Goal: Task Accomplishment & Management: Manage account settings

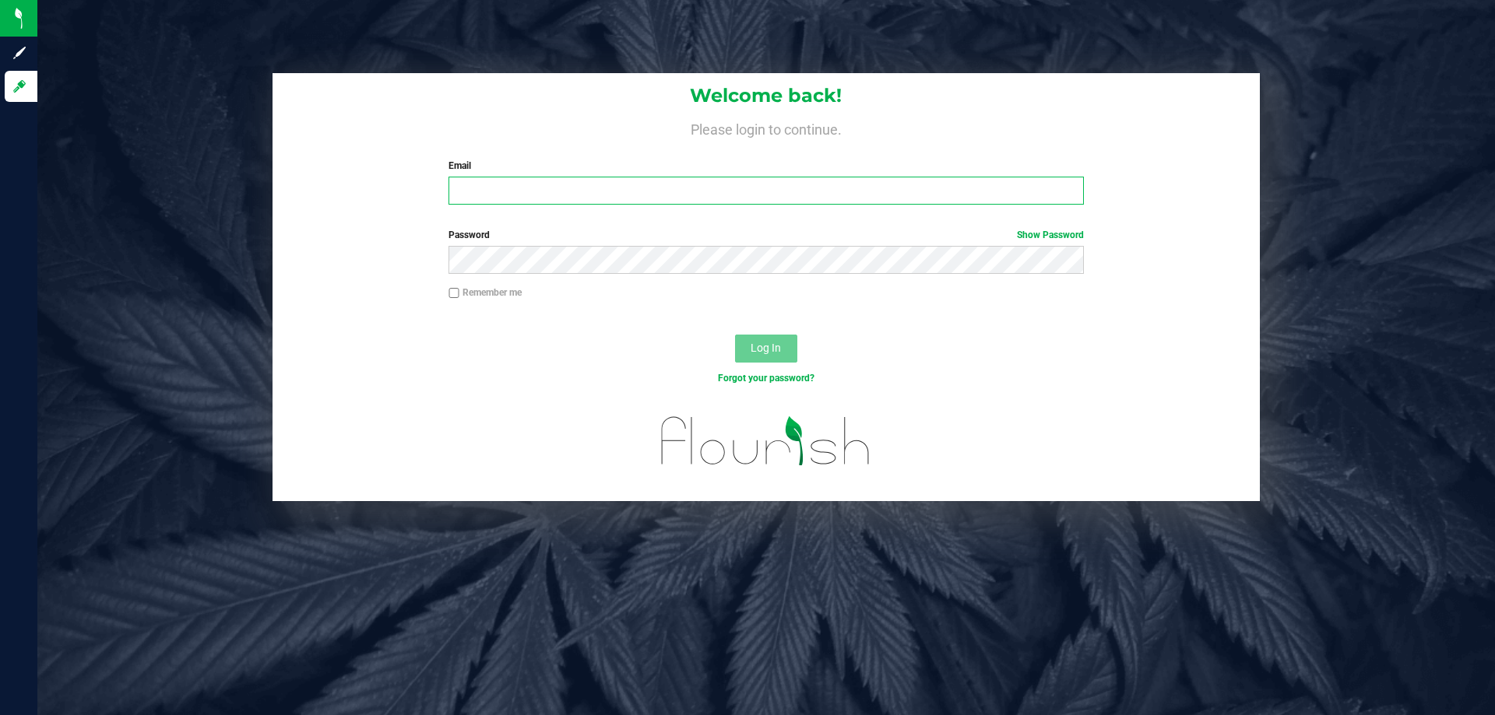
click at [520, 188] on input "Email" at bounding box center [765, 191] width 634 height 28
type input "[EMAIL_ADDRESS][DOMAIN_NAME]"
click at [735, 335] on button "Log In" at bounding box center [766, 349] width 62 height 28
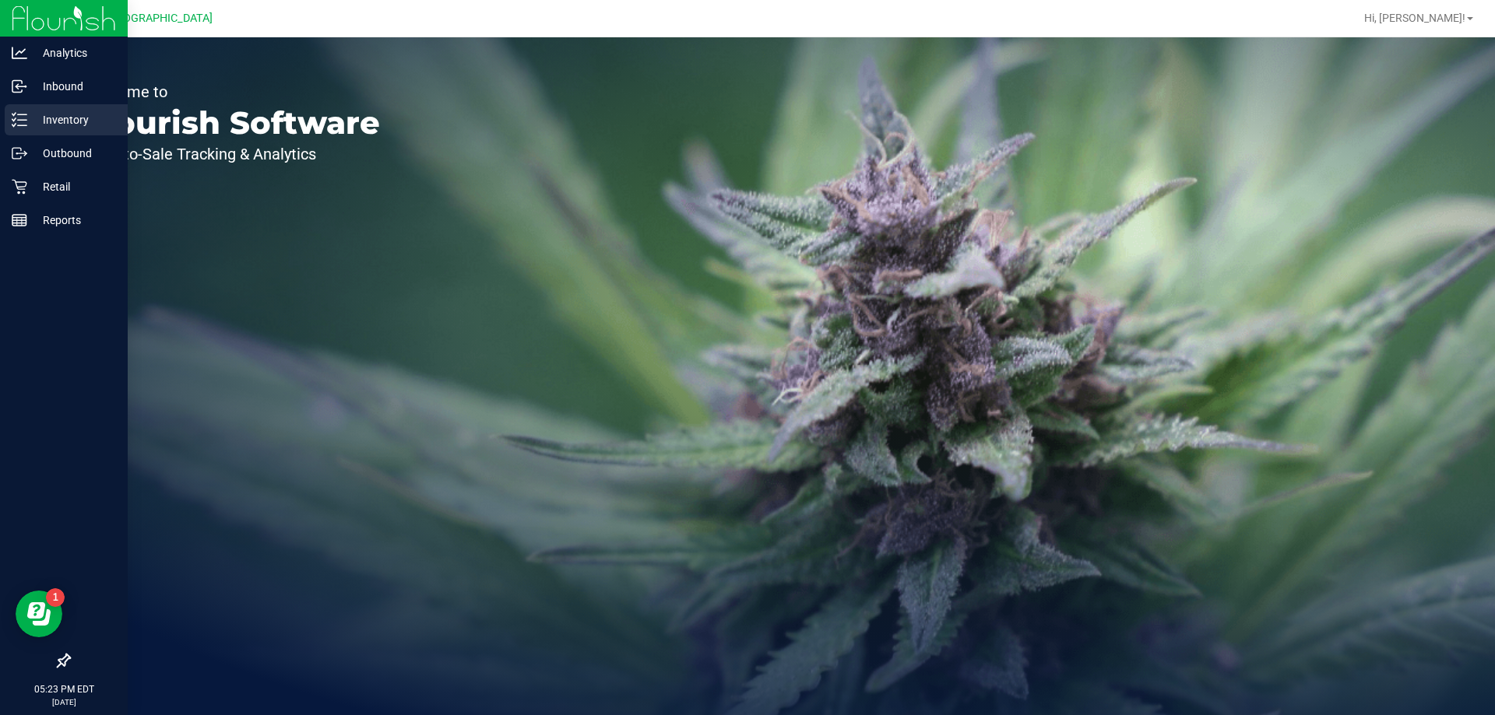
click at [54, 128] on p "Inventory" at bounding box center [73, 120] width 93 height 19
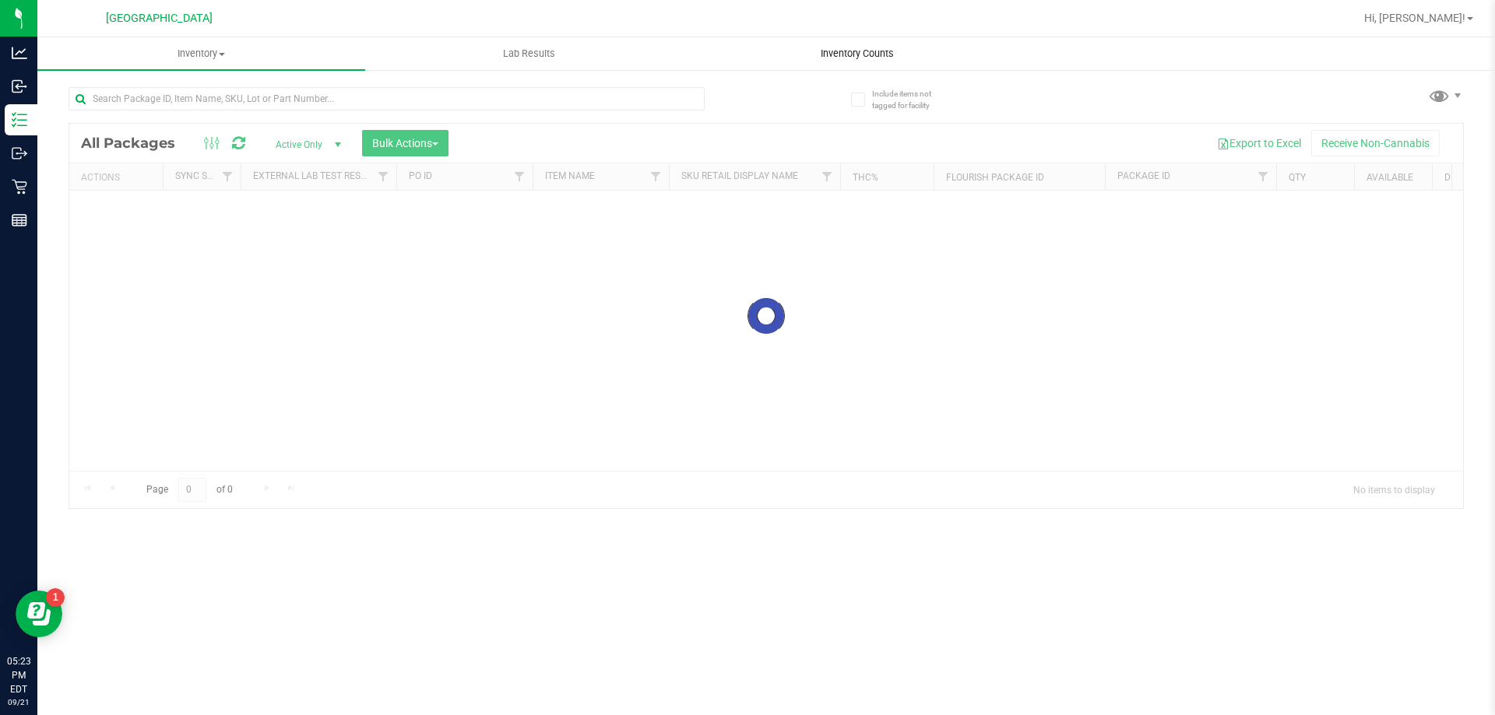
click at [866, 53] on span "Inventory Counts" at bounding box center [856, 54] width 115 height 14
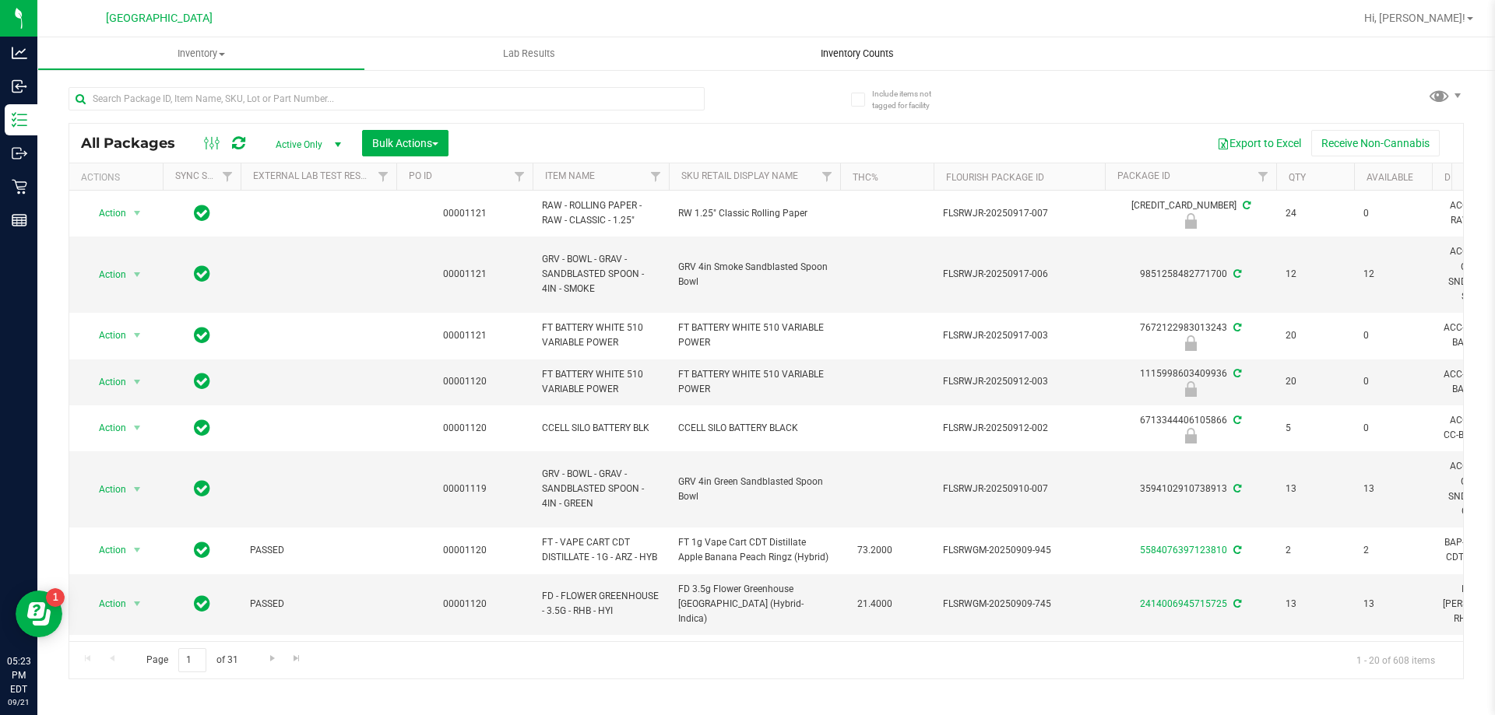
click at [833, 45] on uib-tab-heading "Inventory Counts" at bounding box center [857, 53] width 328 height 33
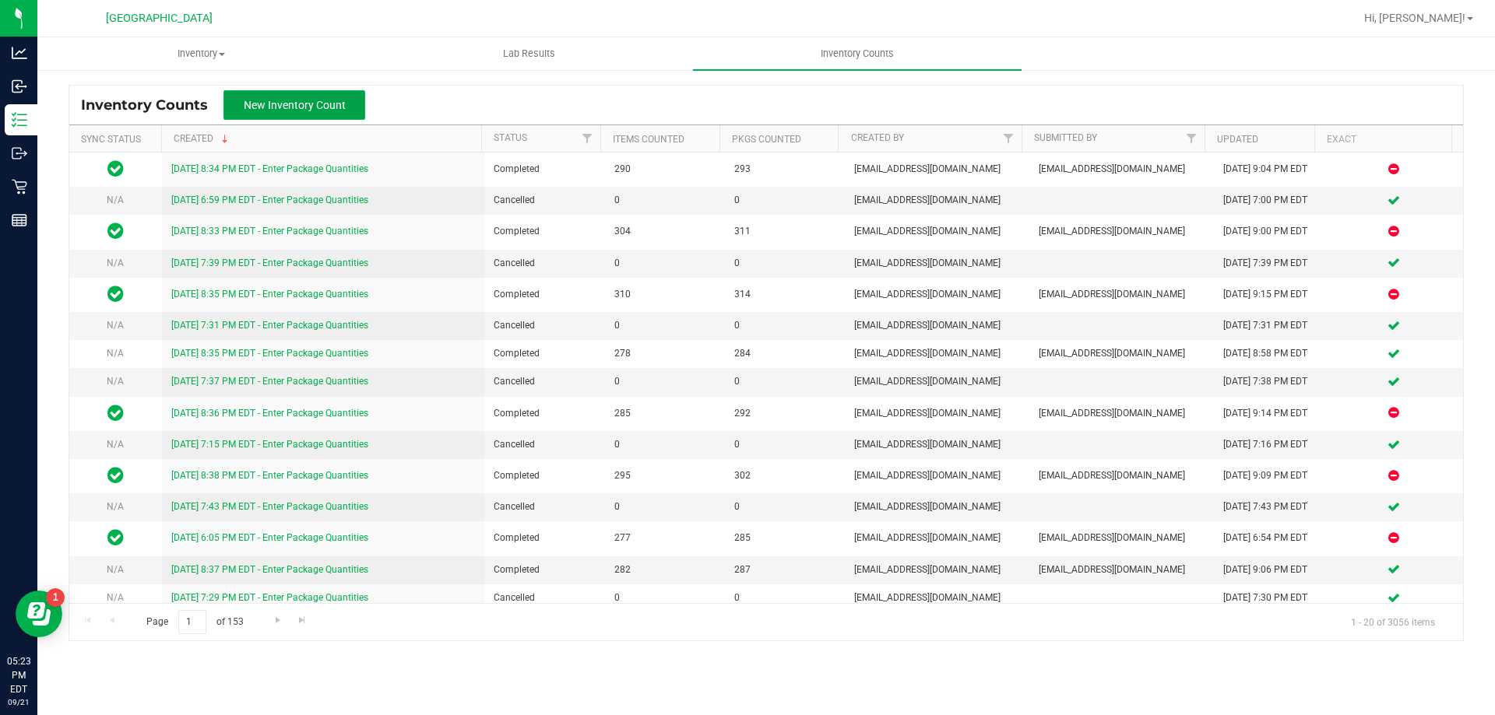
click at [320, 102] on span "New Inventory Count" at bounding box center [295, 105] width 102 height 12
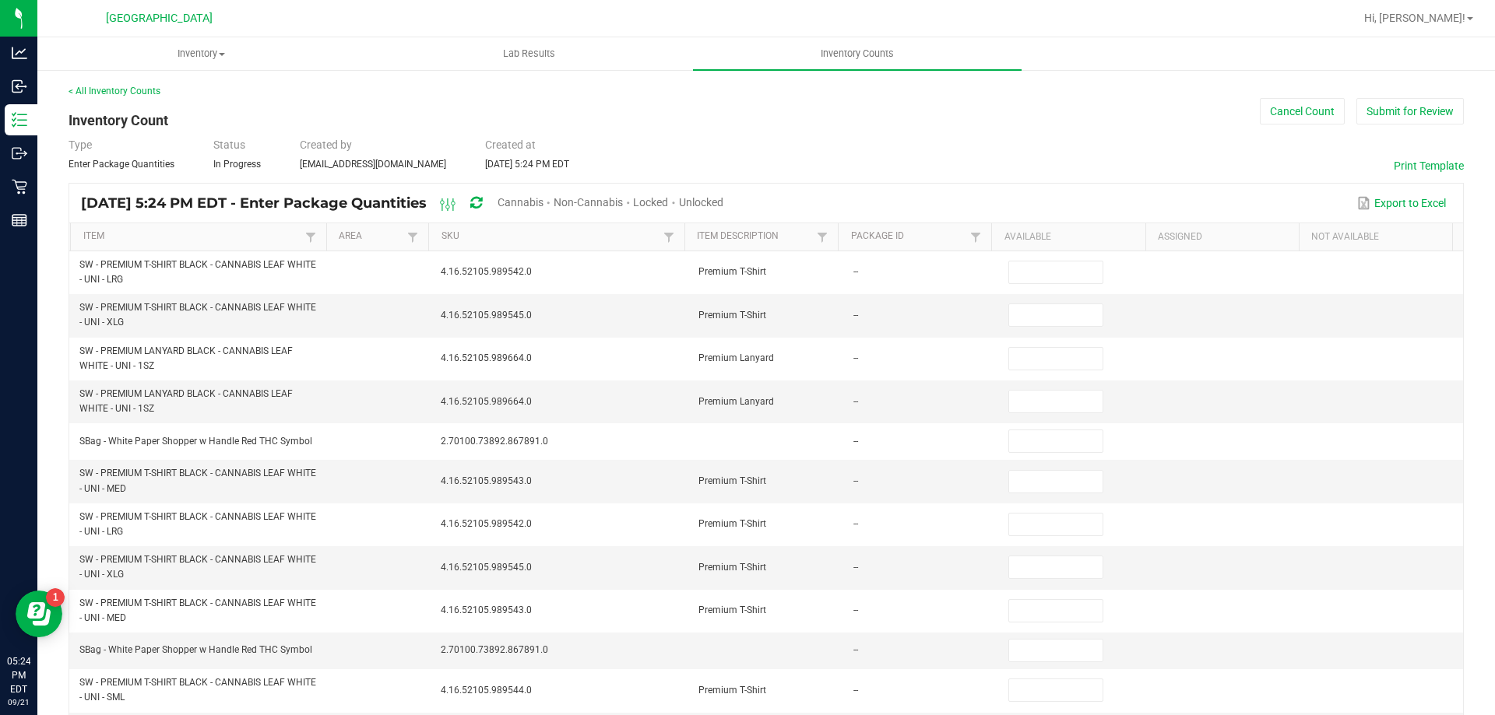
click at [723, 196] on span "Unlocked" at bounding box center [701, 202] width 44 height 12
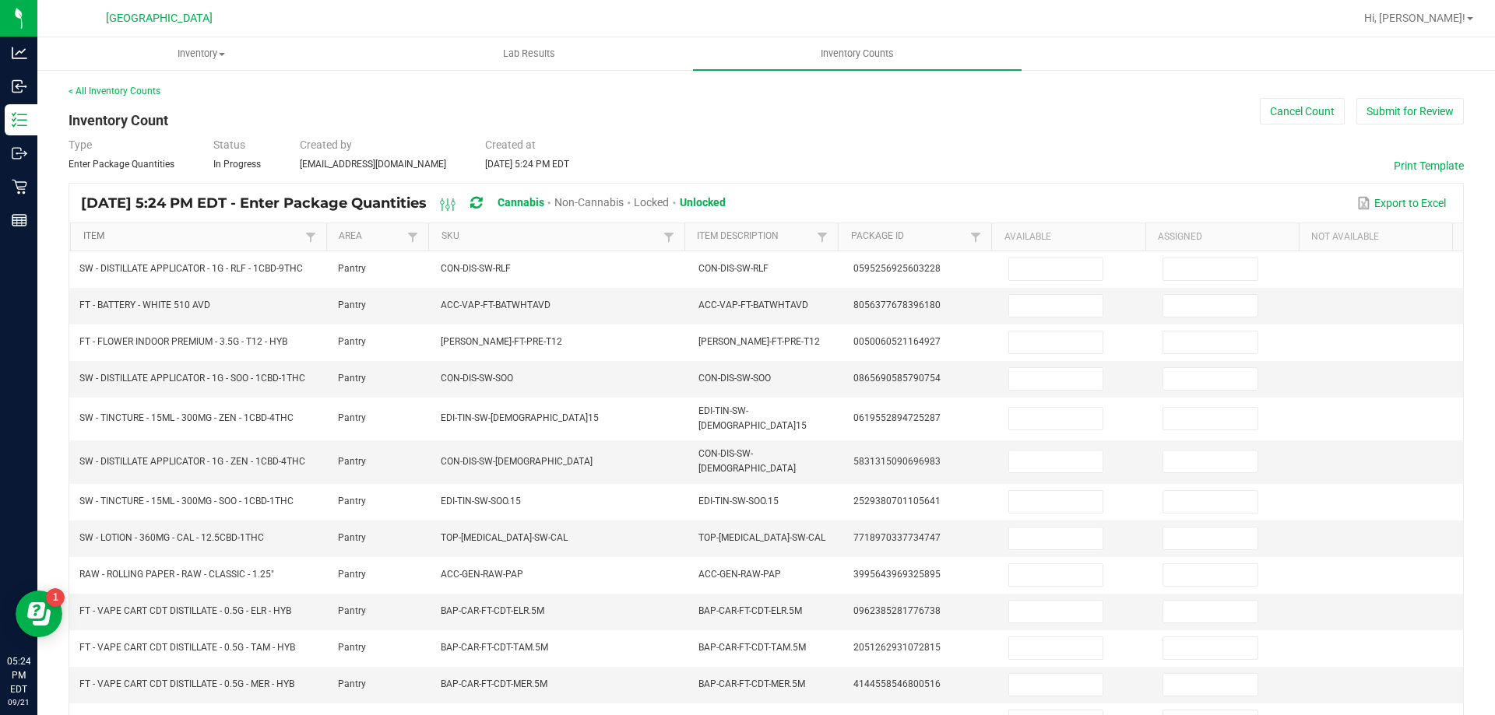
click at [239, 234] on link "Item" at bounding box center [192, 236] width 218 height 12
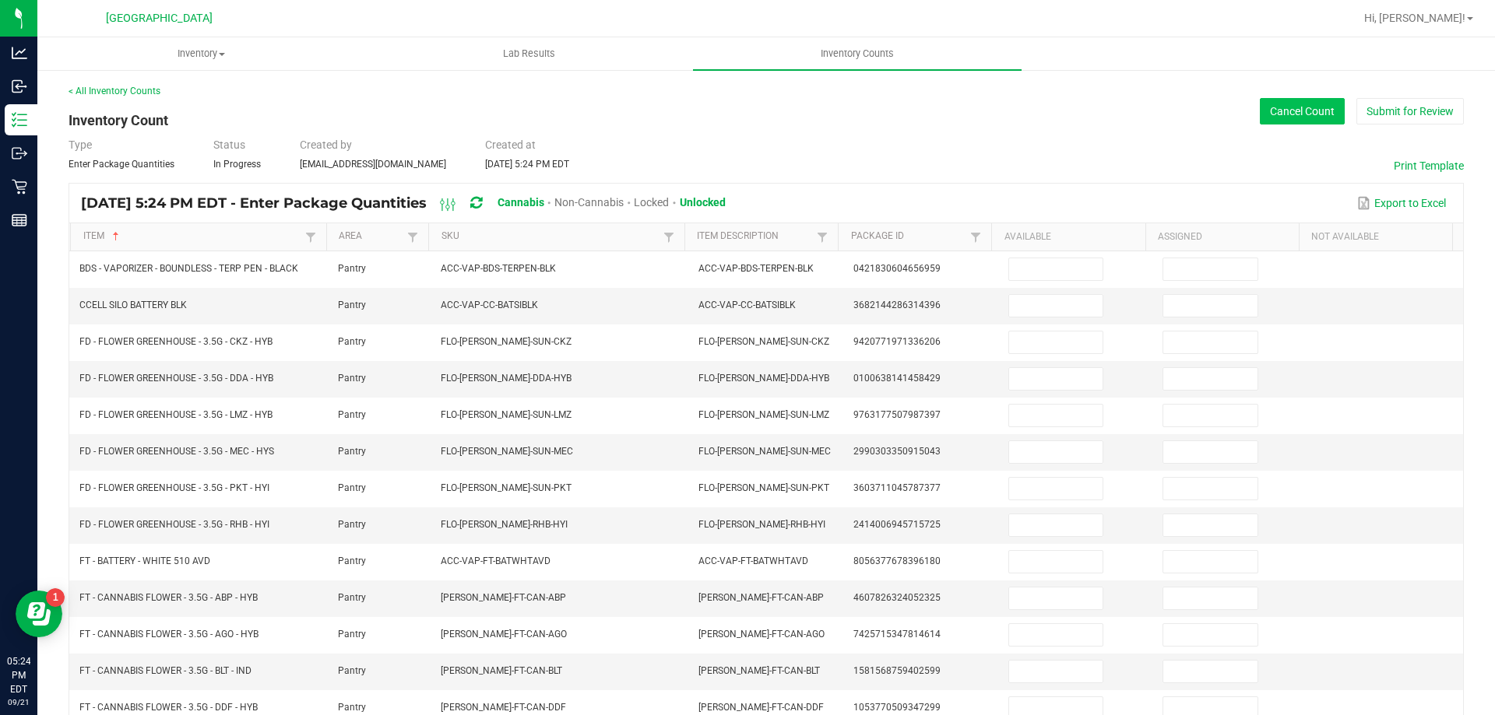
click at [1288, 104] on button "Cancel Count" at bounding box center [1302, 111] width 85 height 26
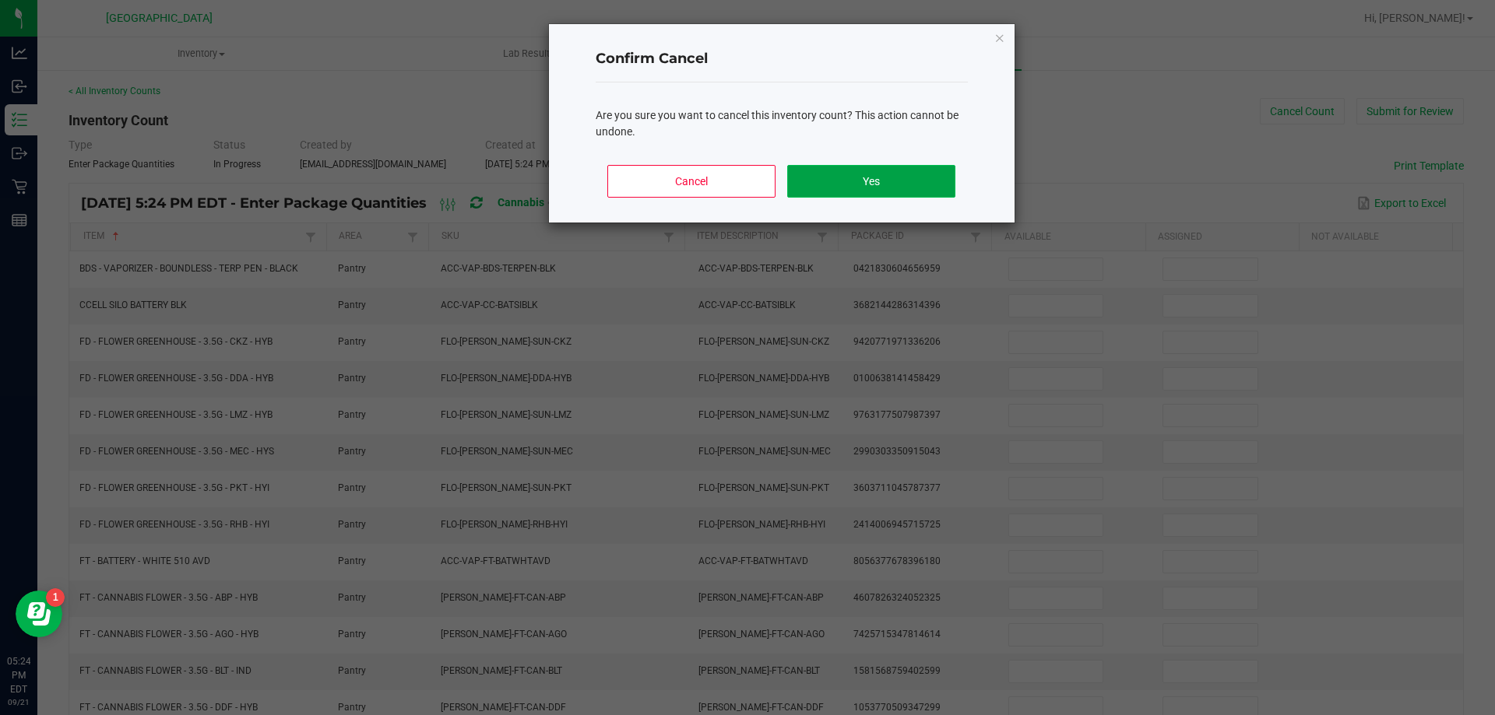
click at [913, 176] on button "Yes" at bounding box center [870, 181] width 167 height 33
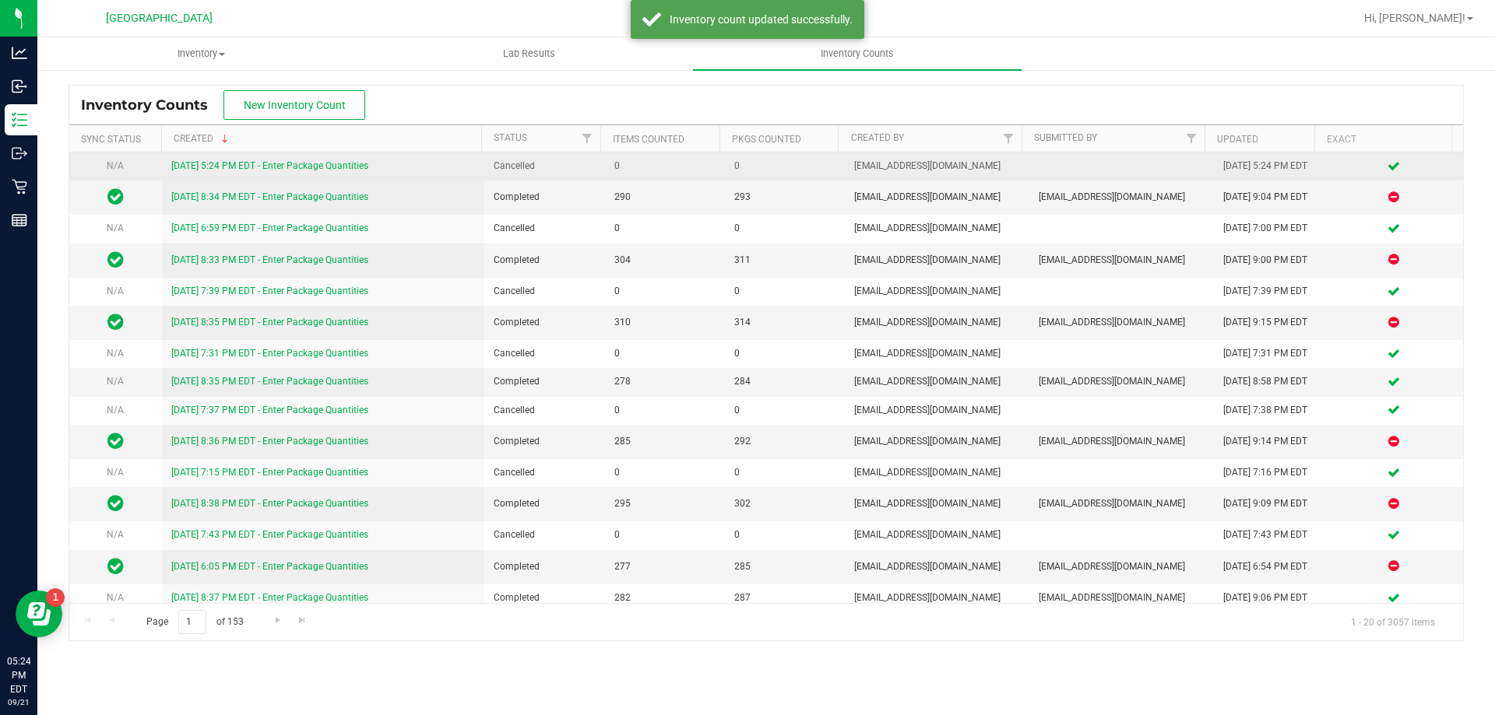
click at [309, 167] on link "[DATE] 5:24 PM EDT - Enter Package Quantities" at bounding box center [269, 165] width 197 height 11
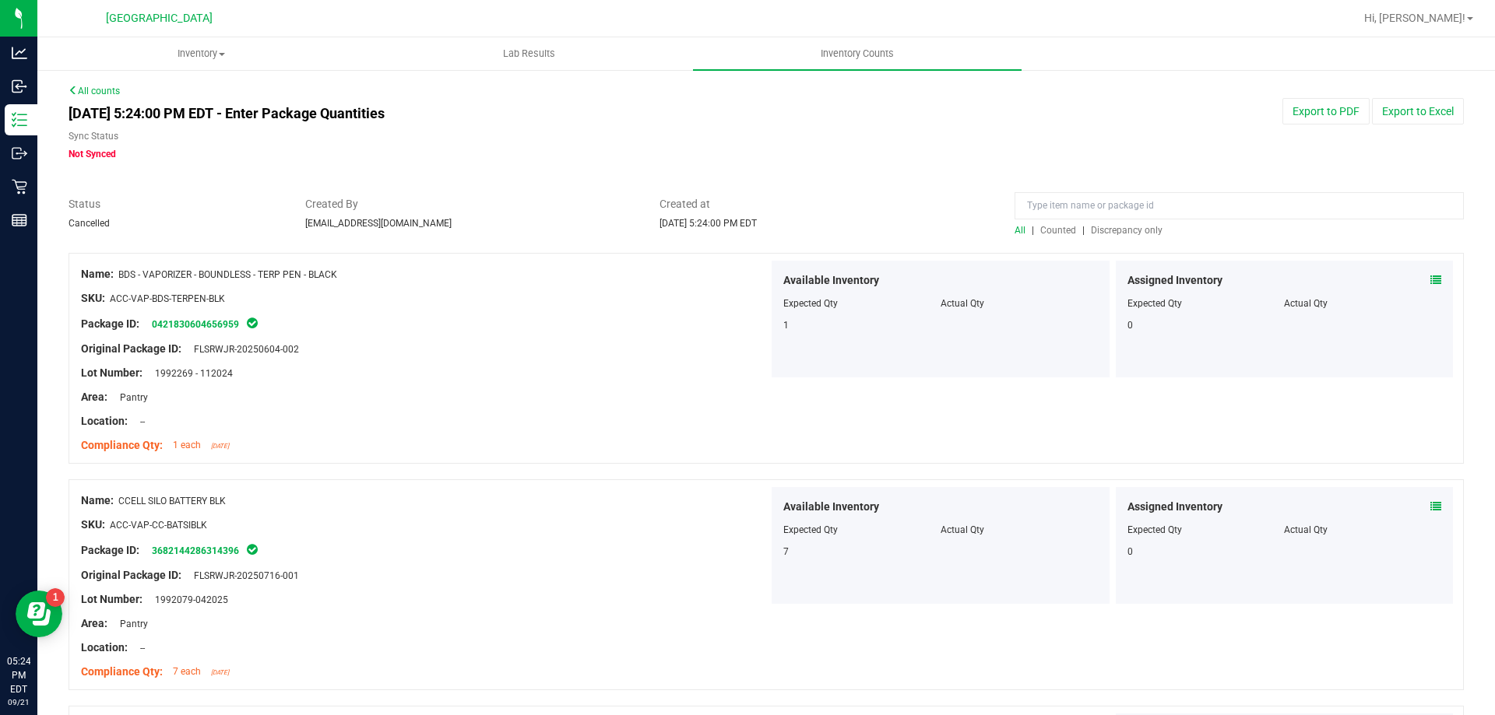
click at [1106, 228] on span "Discrepancy only" at bounding box center [1127, 230] width 72 height 11
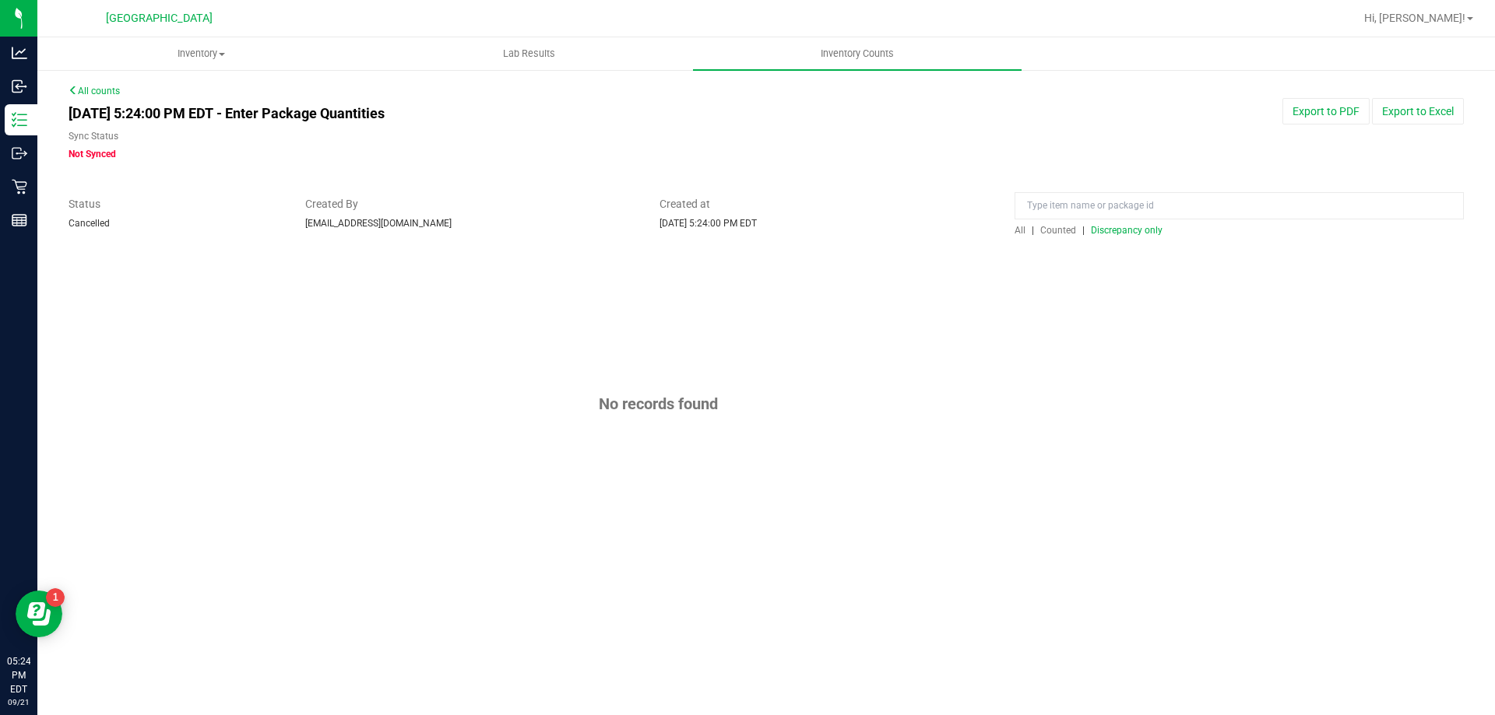
click at [1014, 233] on span "All" at bounding box center [1019, 230] width 11 height 11
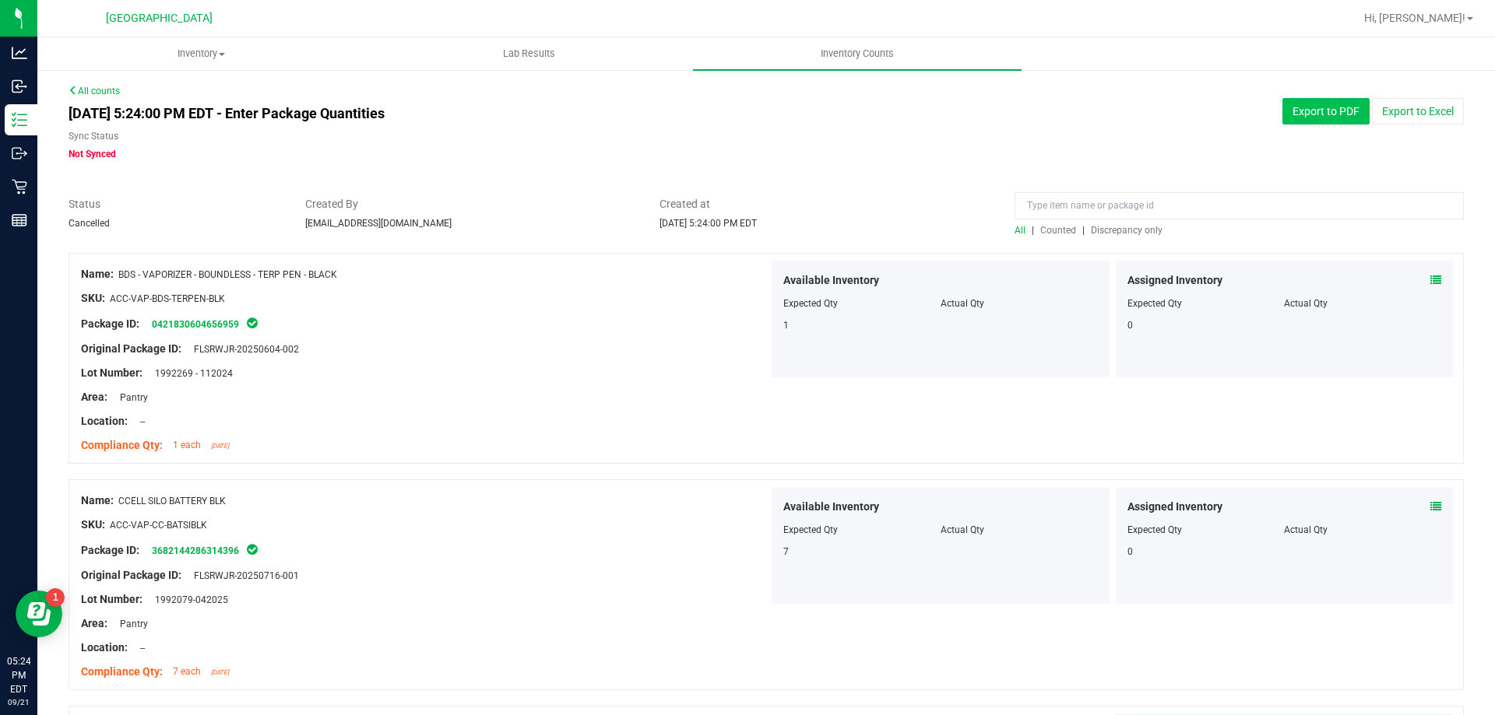
click at [1309, 108] on button "Export to PDF" at bounding box center [1325, 111] width 87 height 26
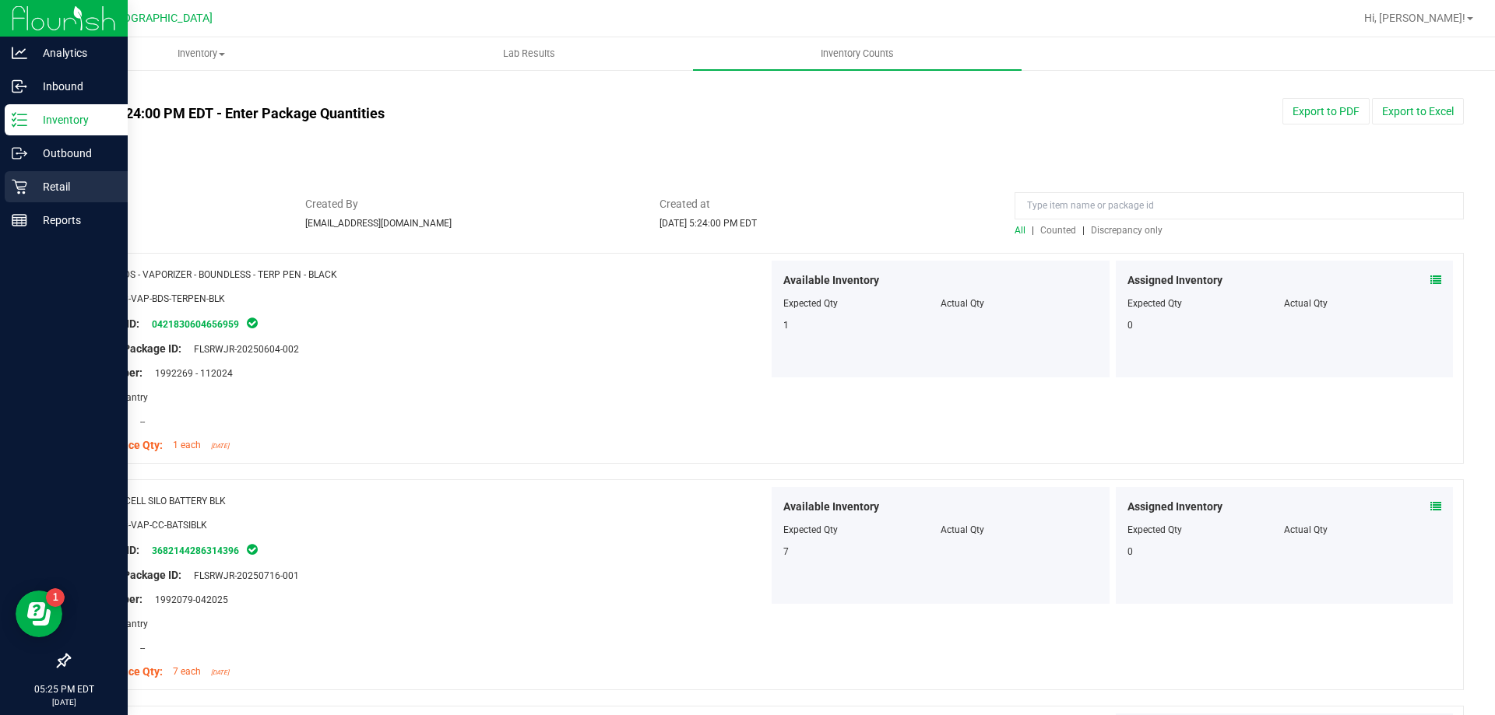
click at [35, 183] on p "Retail" at bounding box center [73, 186] width 93 height 19
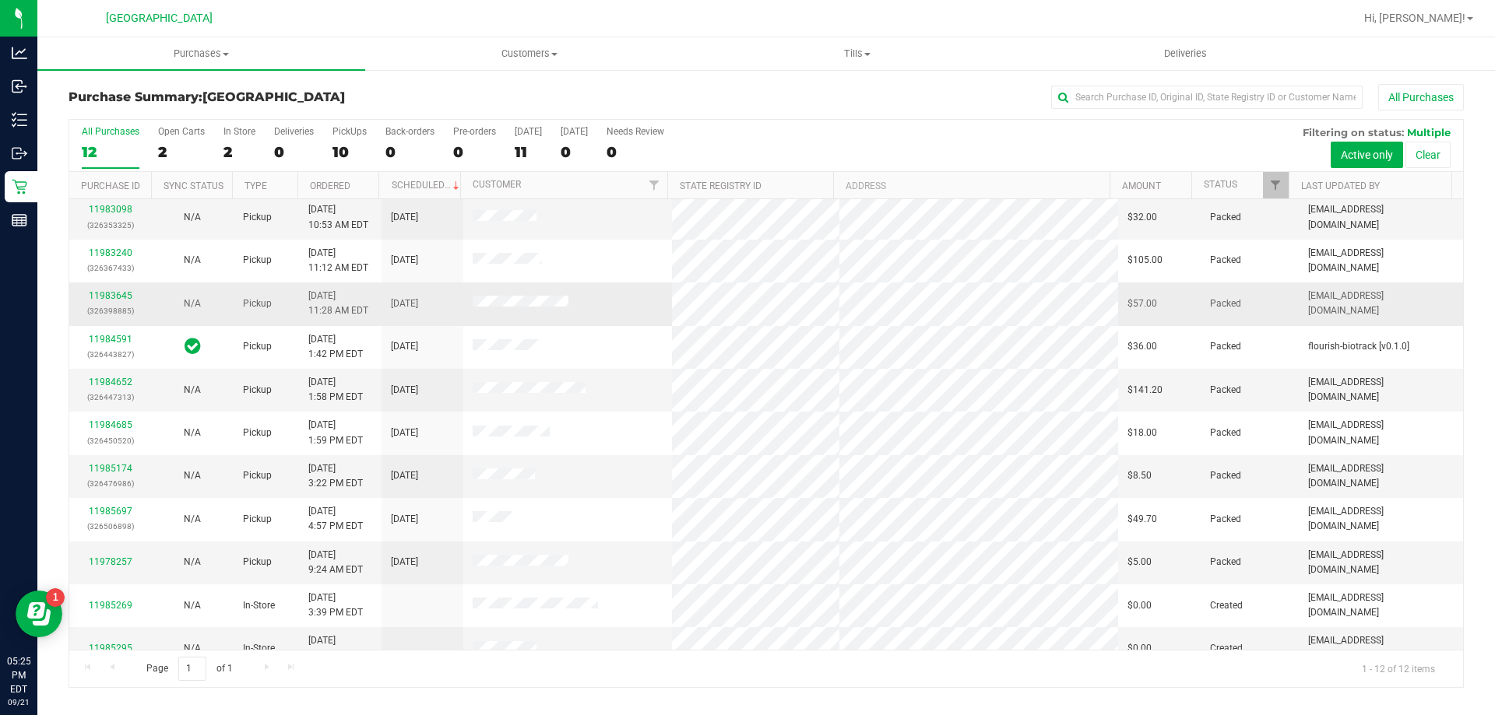
scroll to position [66, 0]
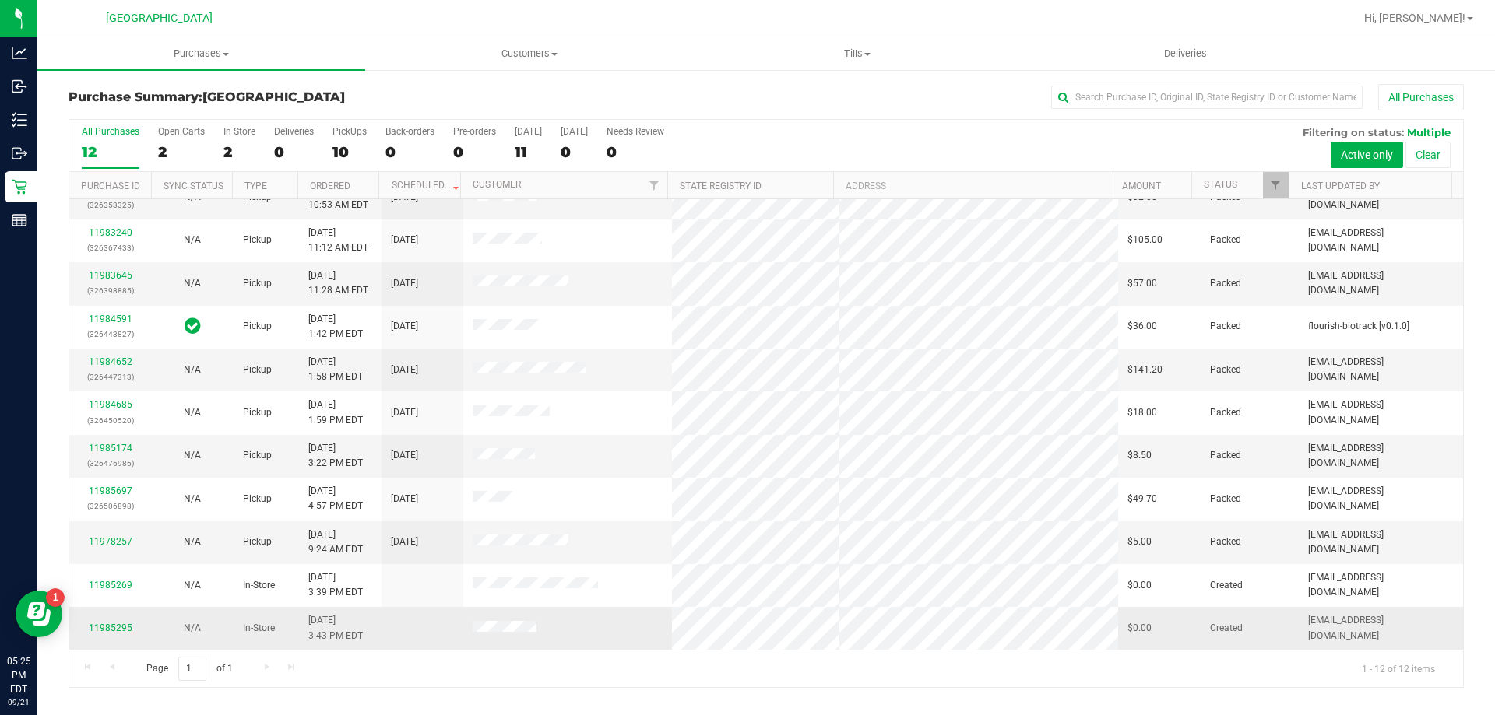
click at [114, 632] on link "11985295" at bounding box center [111, 628] width 44 height 11
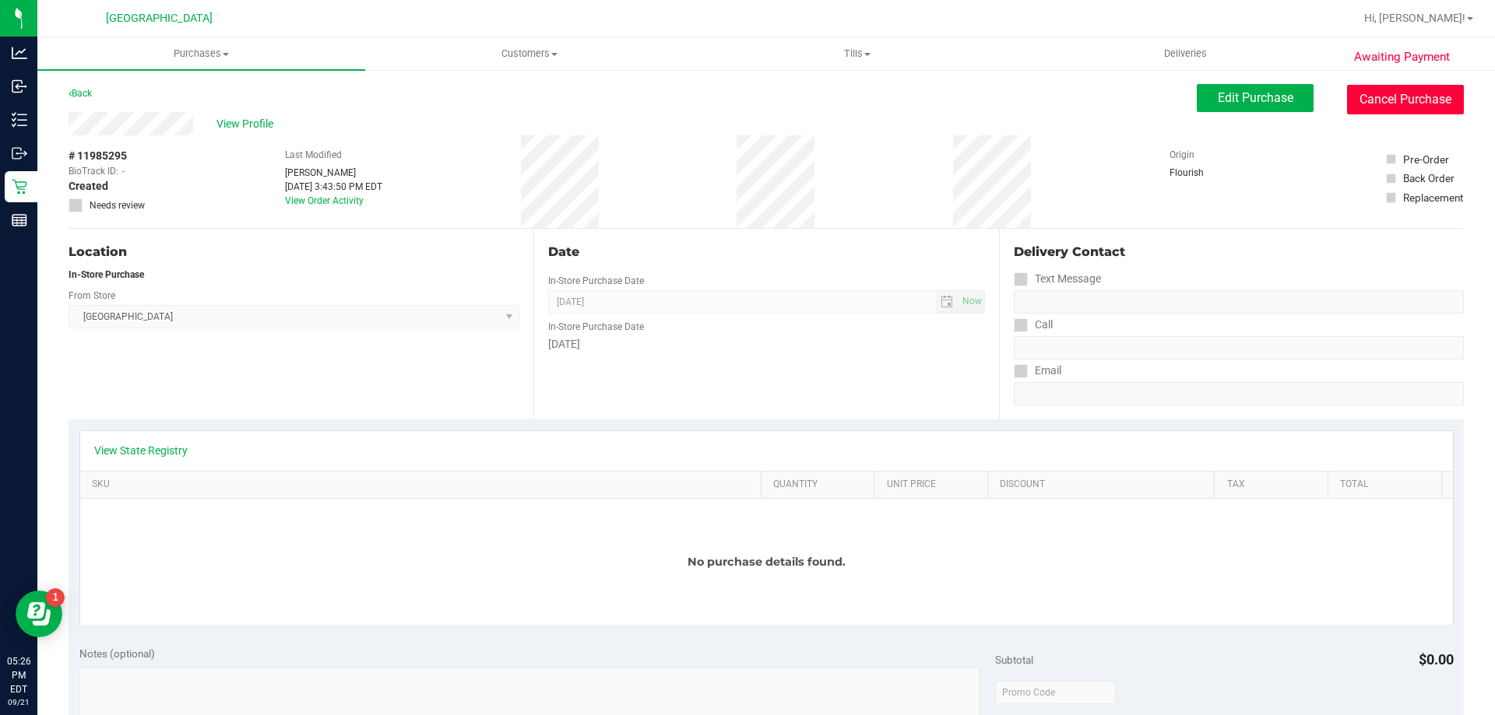
click at [1404, 103] on button "Cancel Purchase" at bounding box center [1405, 100] width 117 height 30
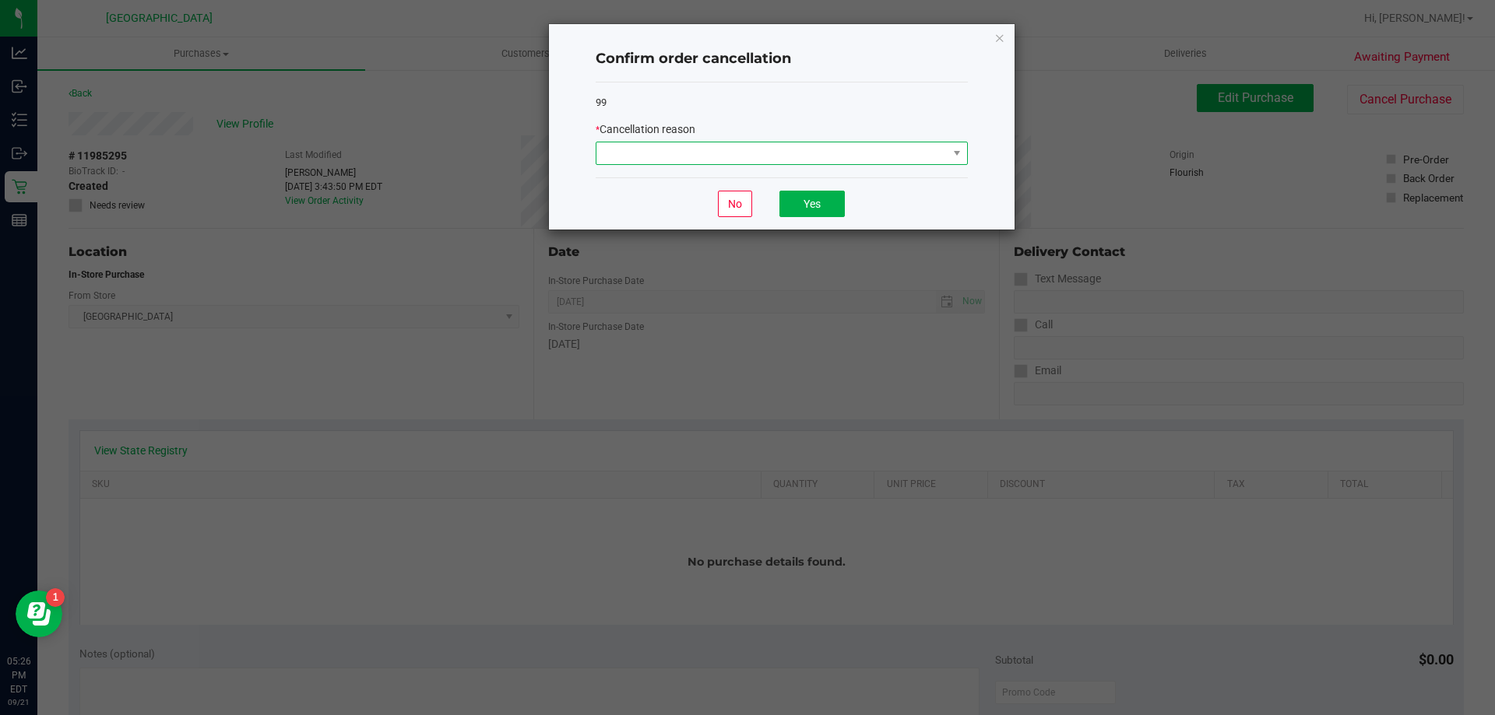
click at [958, 161] on span at bounding box center [956, 153] width 19 height 22
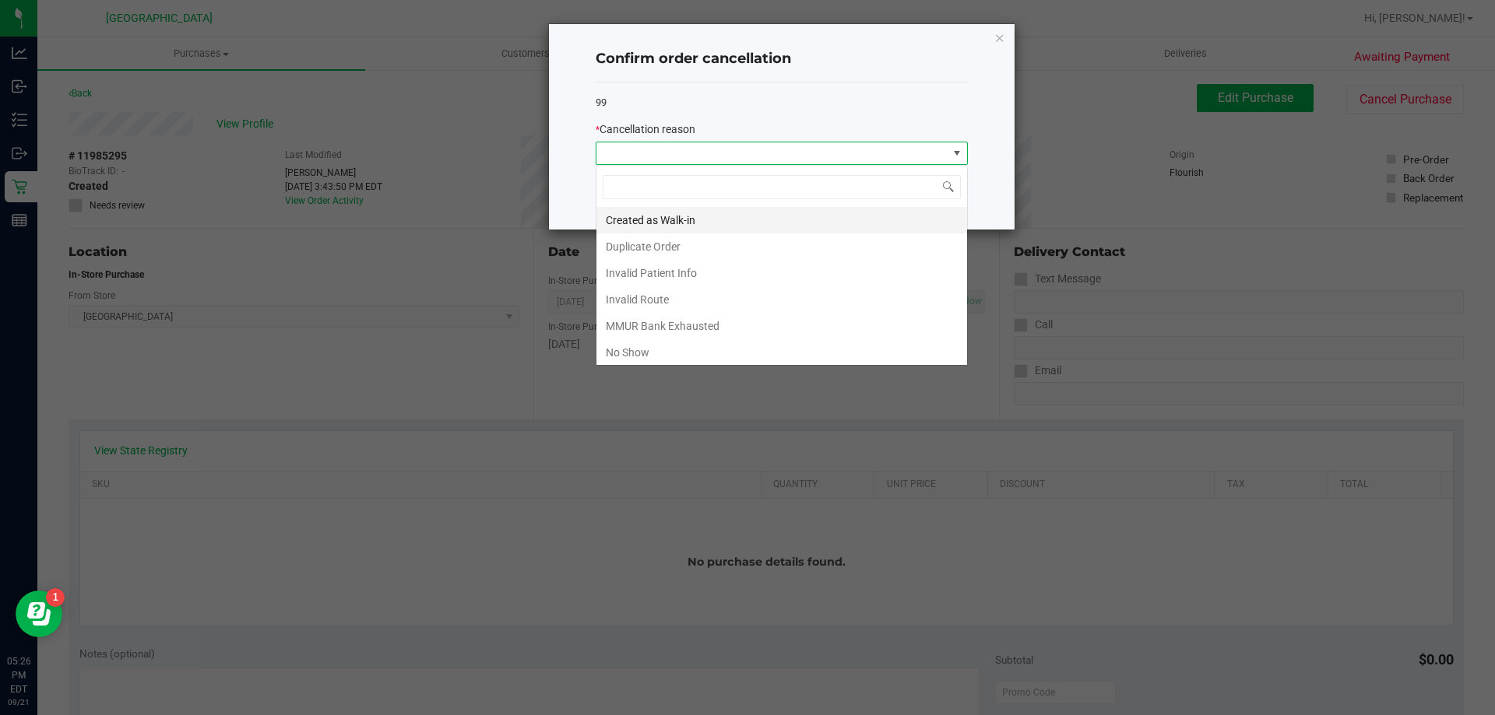
scroll to position [23, 372]
drag, startPoint x: 631, startPoint y: 274, endPoint x: 680, endPoint y: 263, distance: 50.2
click at [632, 275] on li "Invalid Patient Info" at bounding box center [781, 273] width 371 height 26
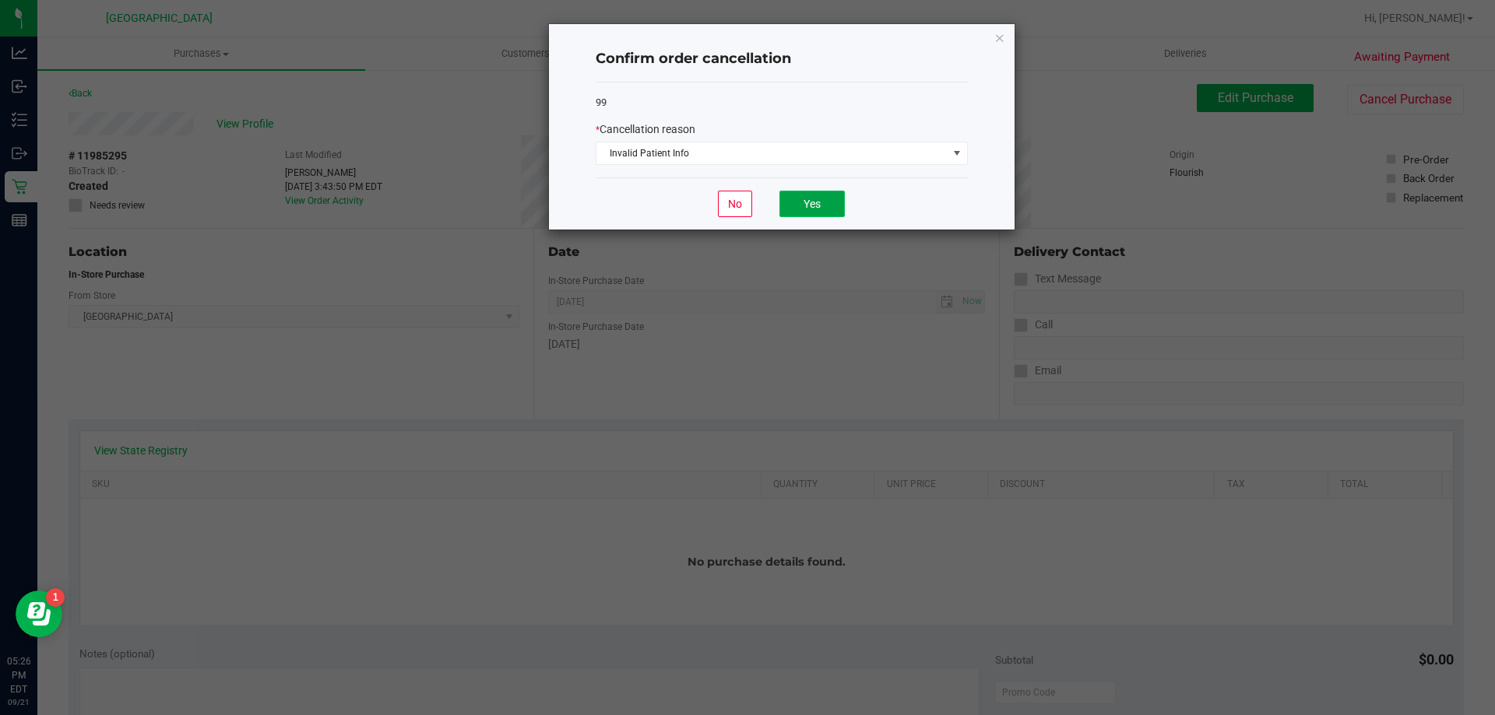
click at [792, 216] on button "Yes" at bounding box center [811, 204] width 65 height 26
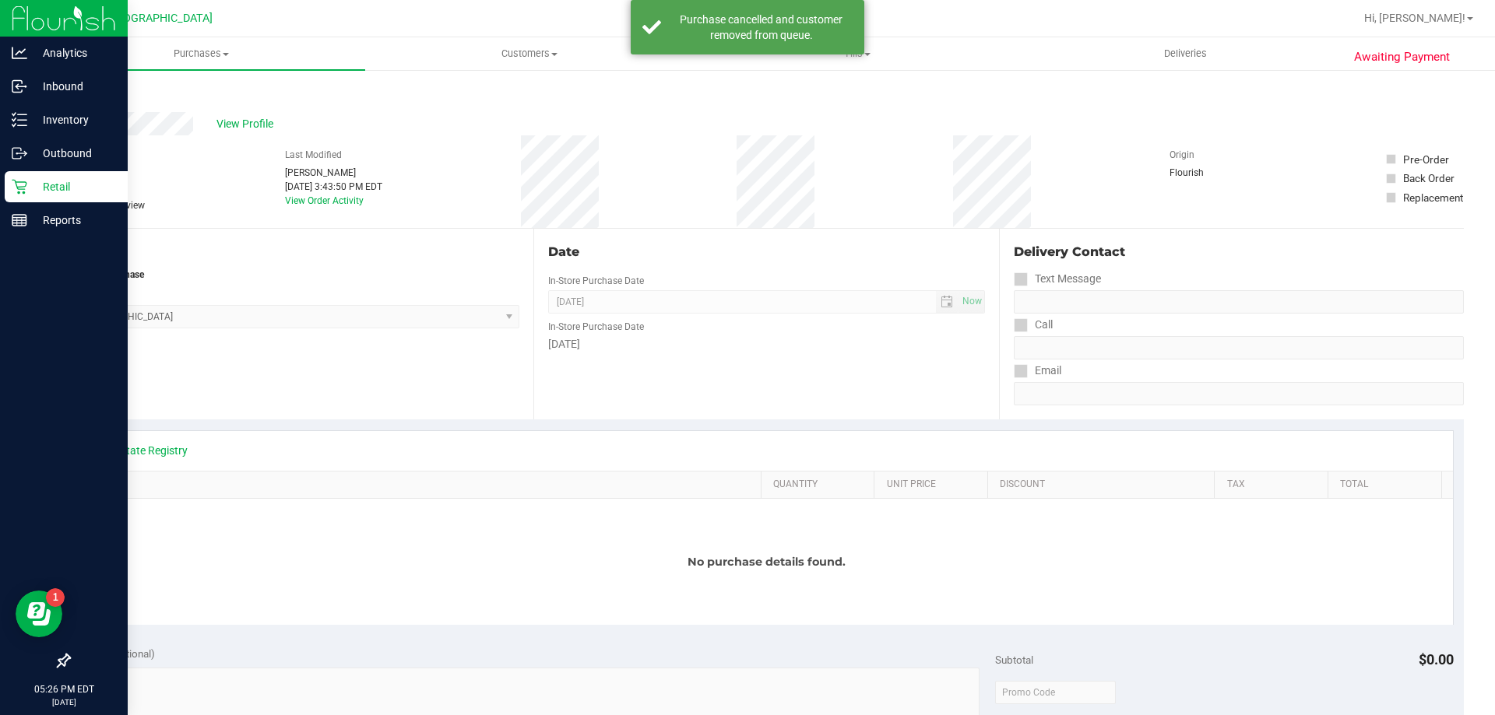
click at [57, 184] on p "Retail" at bounding box center [73, 186] width 93 height 19
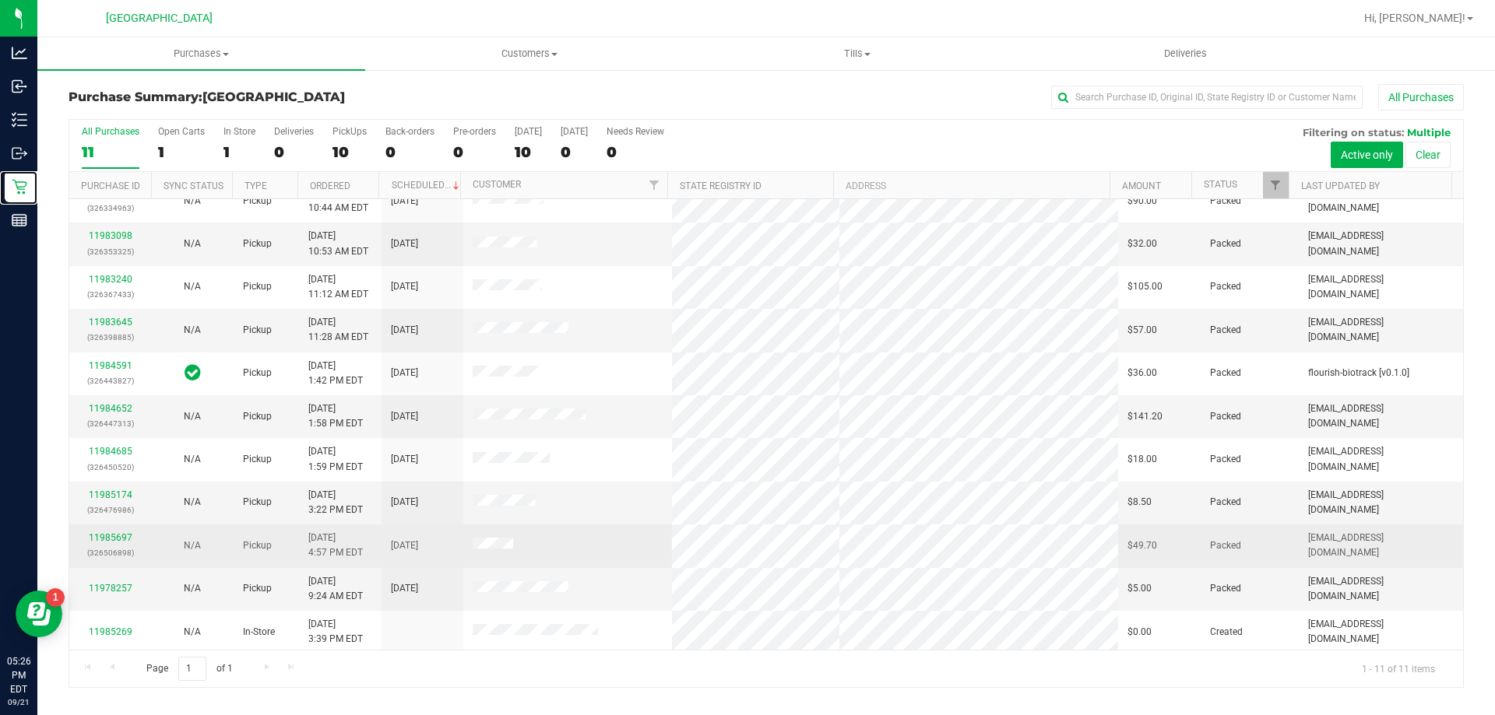
scroll to position [23, 0]
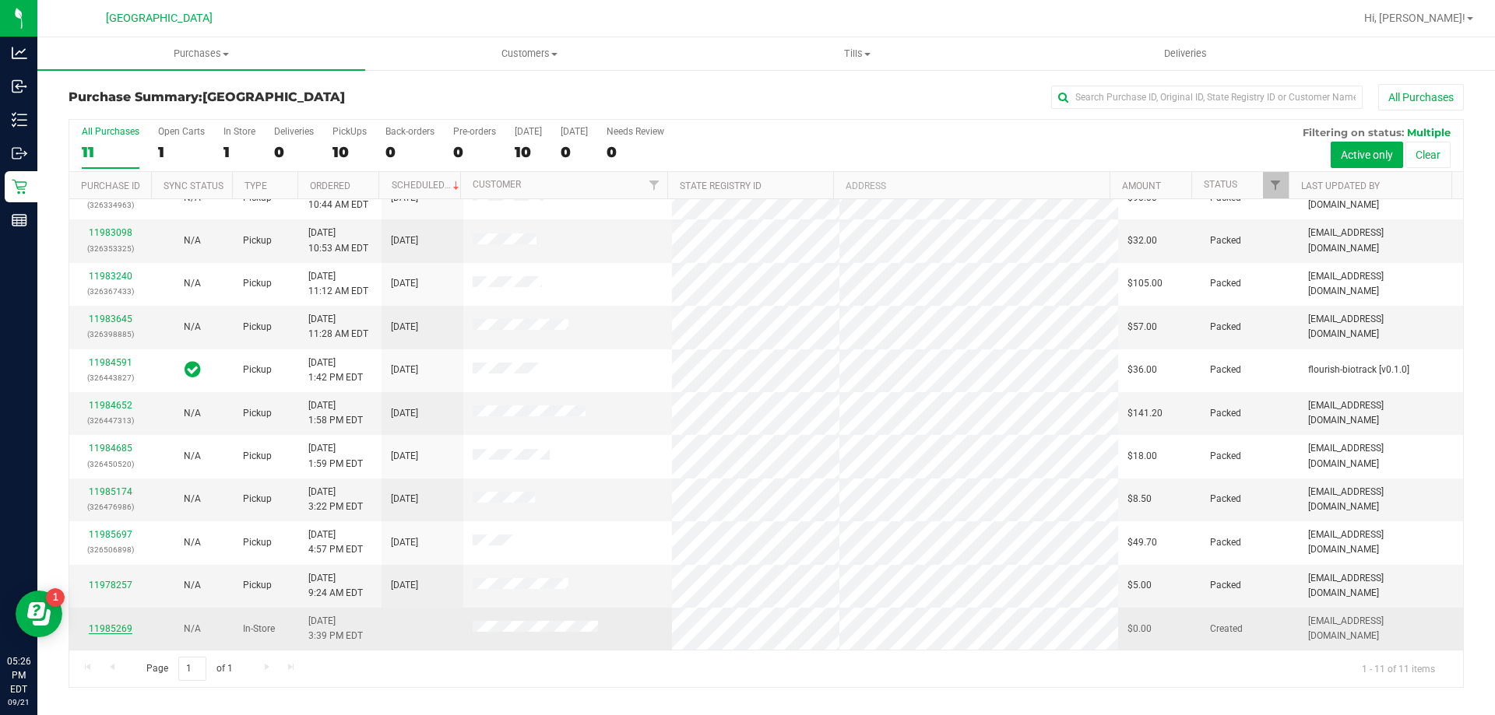
click at [121, 626] on link "11985269" at bounding box center [111, 629] width 44 height 11
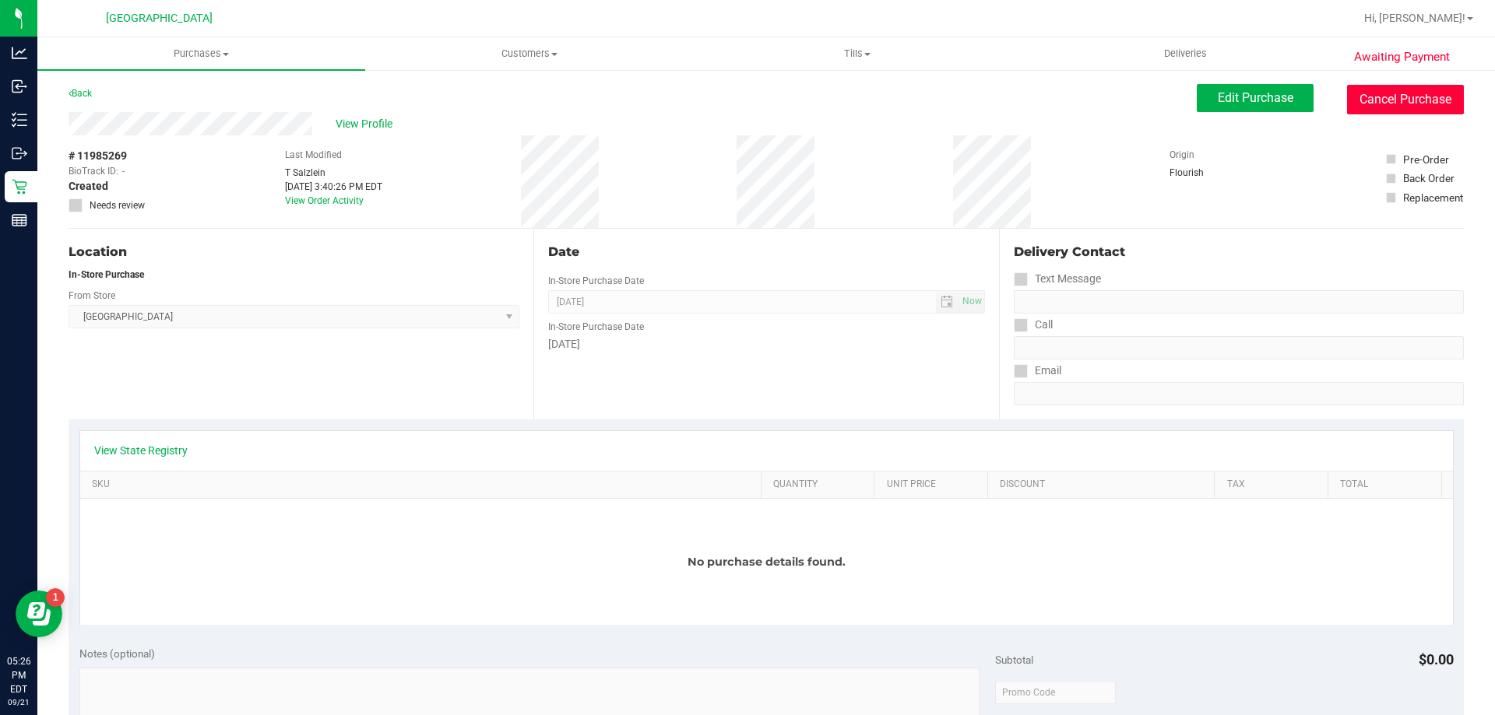
click at [1397, 101] on button "Cancel Purchase" at bounding box center [1405, 100] width 117 height 30
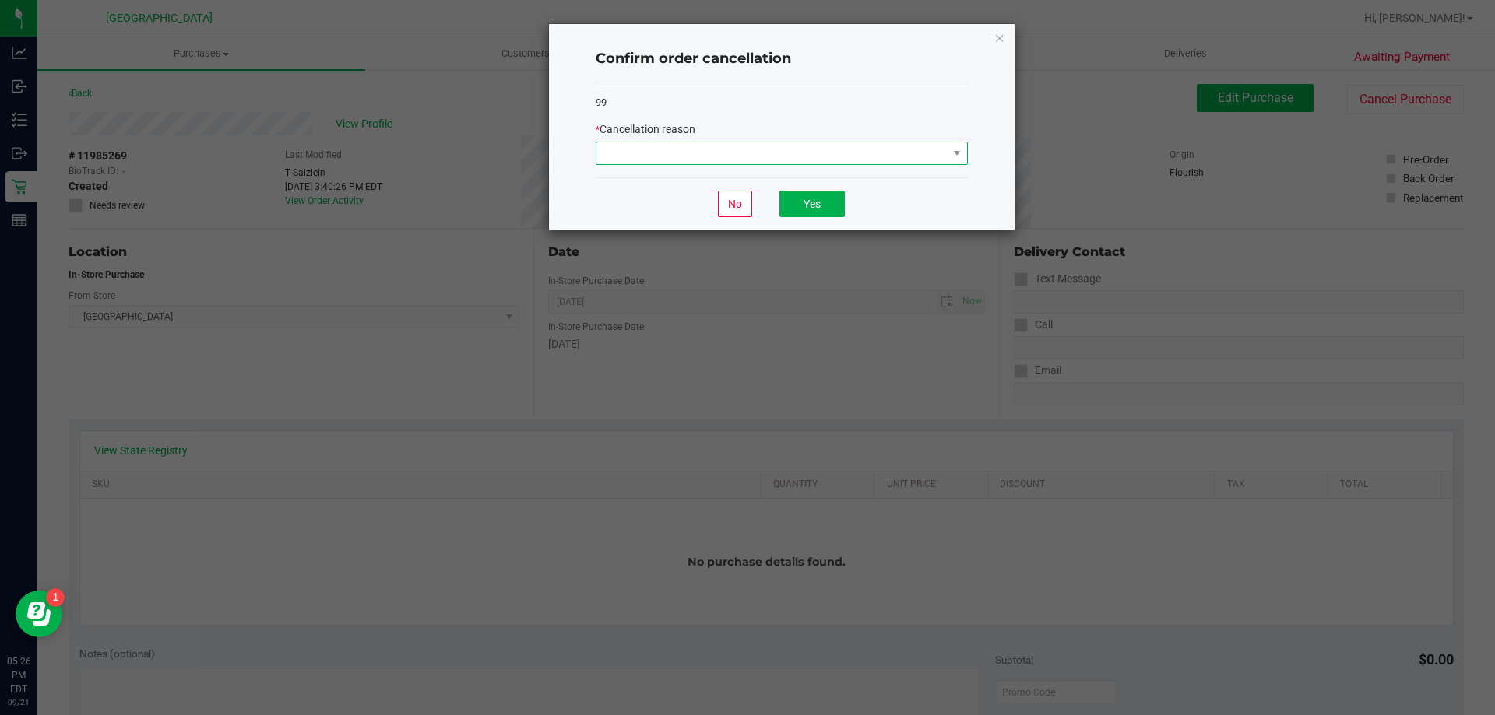
click at [860, 144] on span at bounding box center [771, 153] width 351 height 22
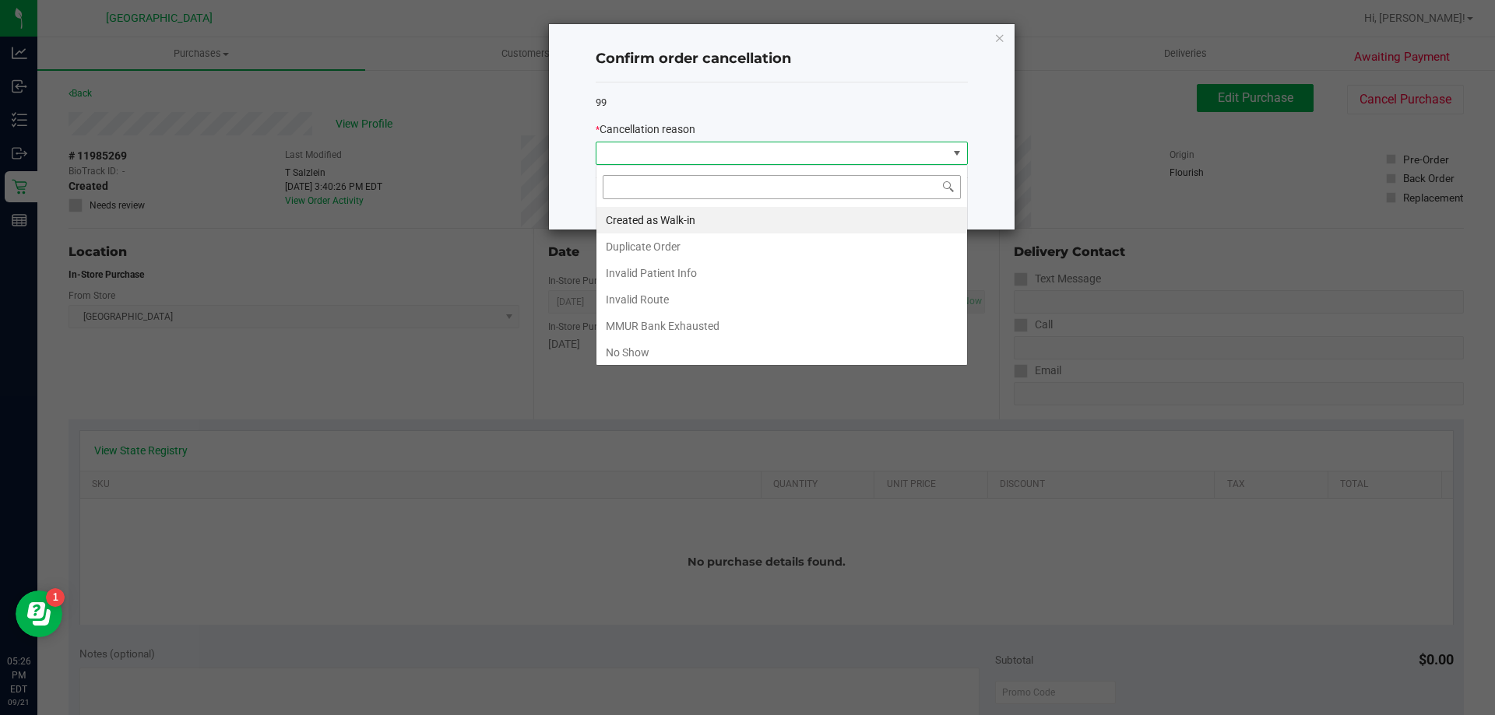
scroll to position [23, 372]
click at [670, 281] on li "Invalid Patient Info" at bounding box center [781, 273] width 371 height 26
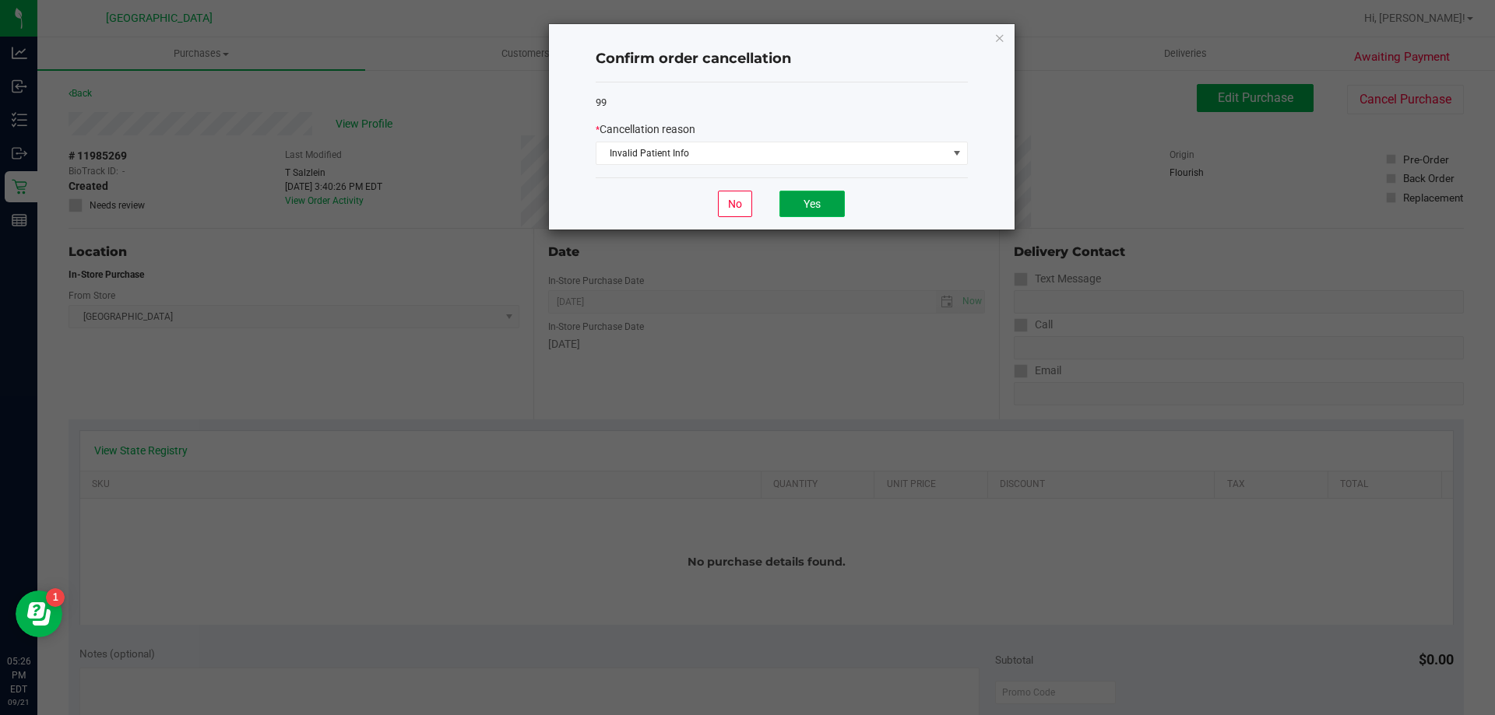
click at [828, 206] on button "Yes" at bounding box center [811, 204] width 65 height 26
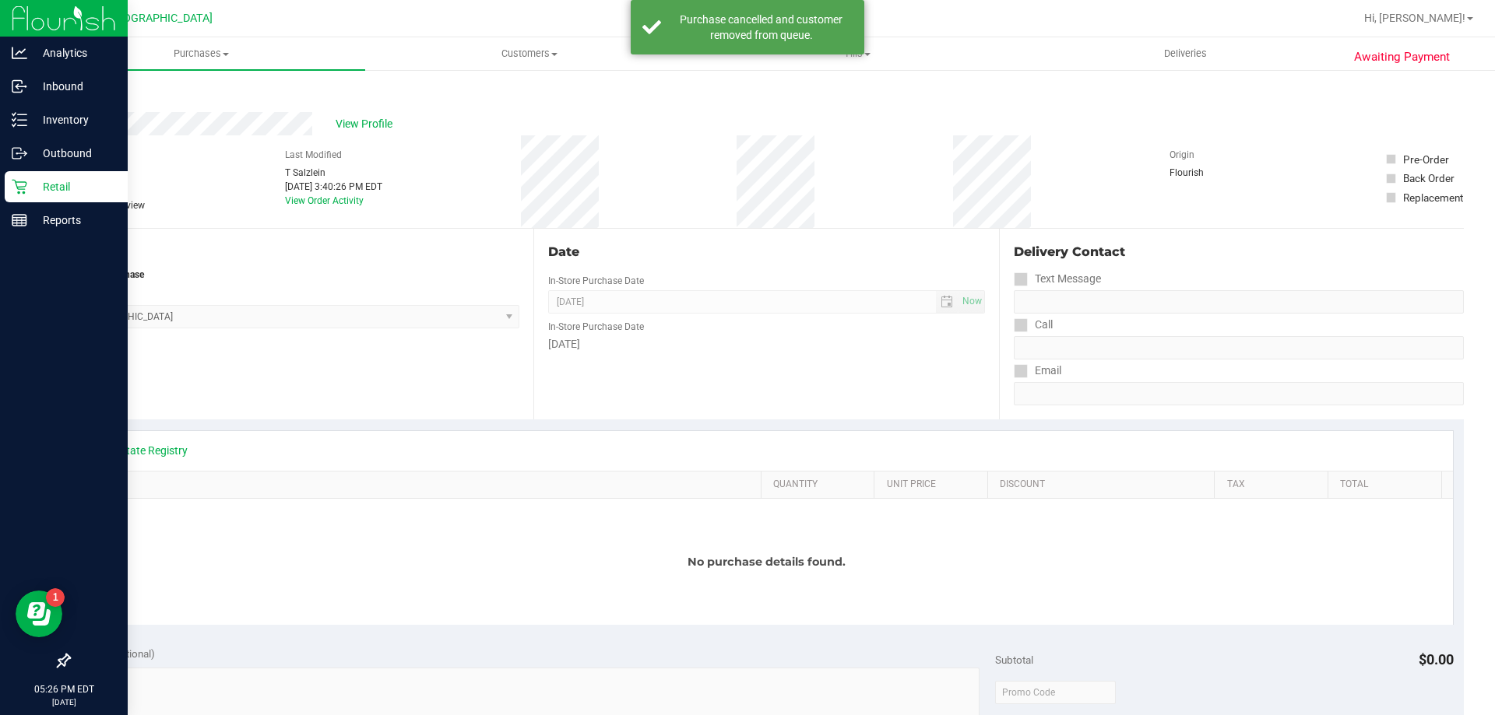
click at [55, 180] on p "Retail" at bounding box center [73, 186] width 93 height 19
